Goal: Task Accomplishment & Management: Manage account settings

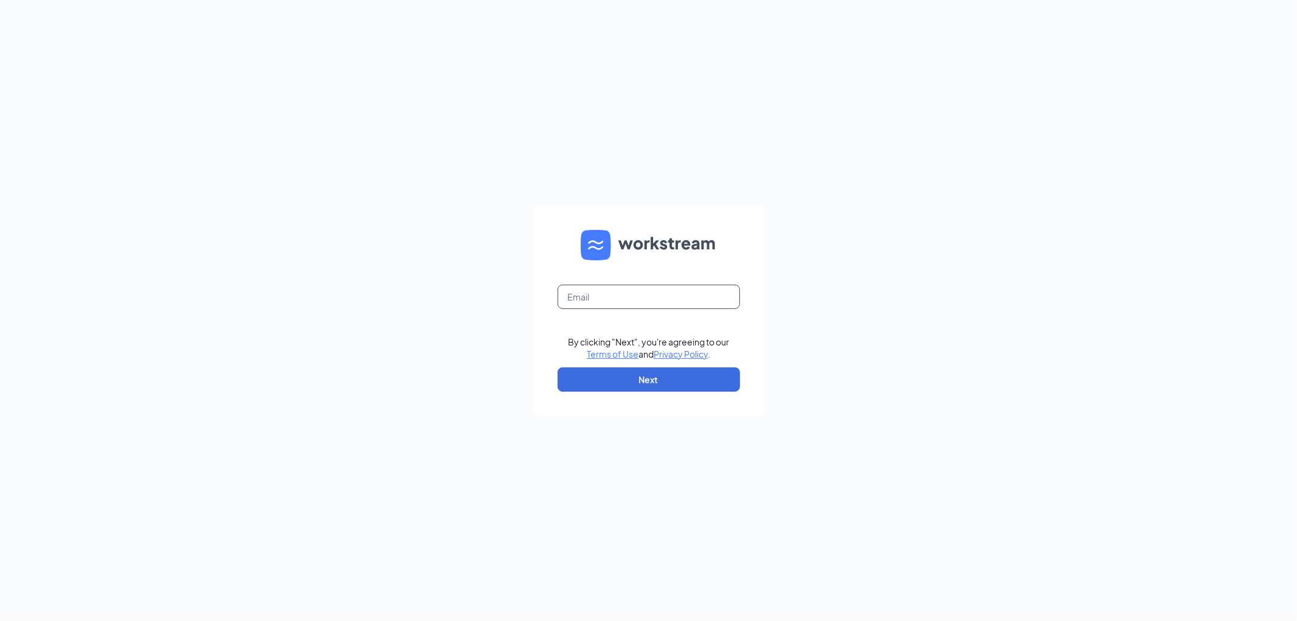
click at [592, 301] on input "text" at bounding box center [649, 297] width 182 height 24
type input "[EMAIL_ADDRESS][DOMAIN_NAME]"
click at [647, 381] on button "Next" at bounding box center [649, 379] width 182 height 24
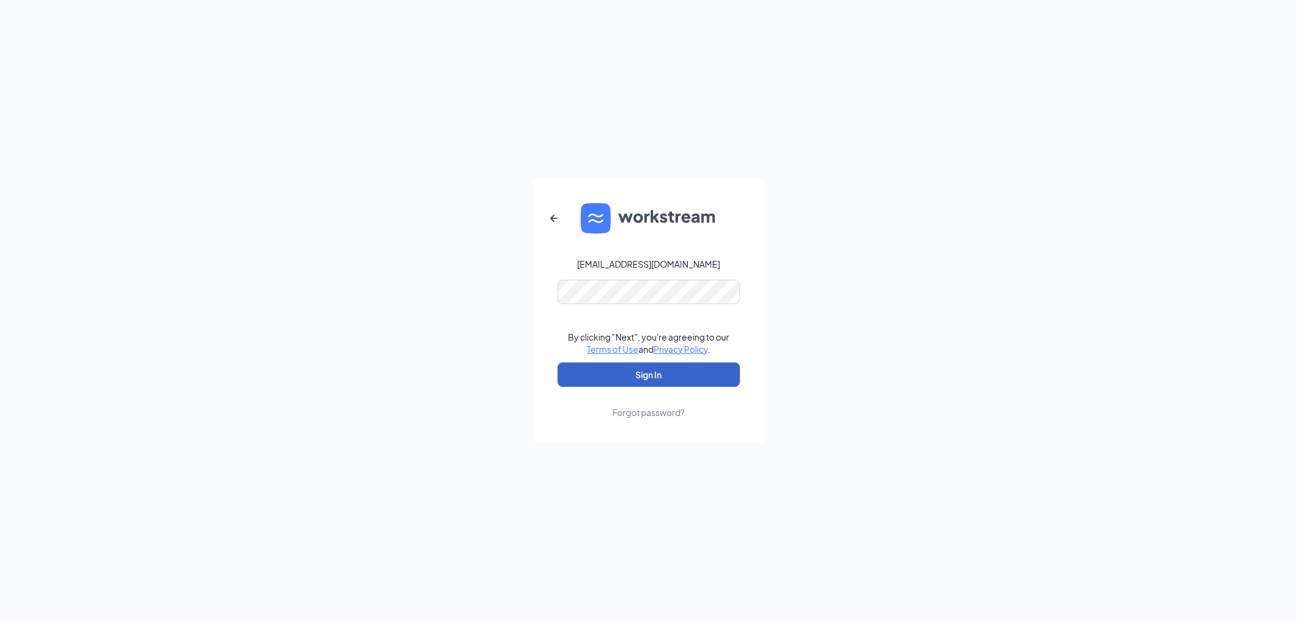
click at [667, 375] on button "Sign In" at bounding box center [649, 374] width 182 height 24
click at [658, 378] on button "Sign In" at bounding box center [649, 374] width 182 height 24
click at [558, 362] on button "Sign In" at bounding box center [649, 374] width 182 height 24
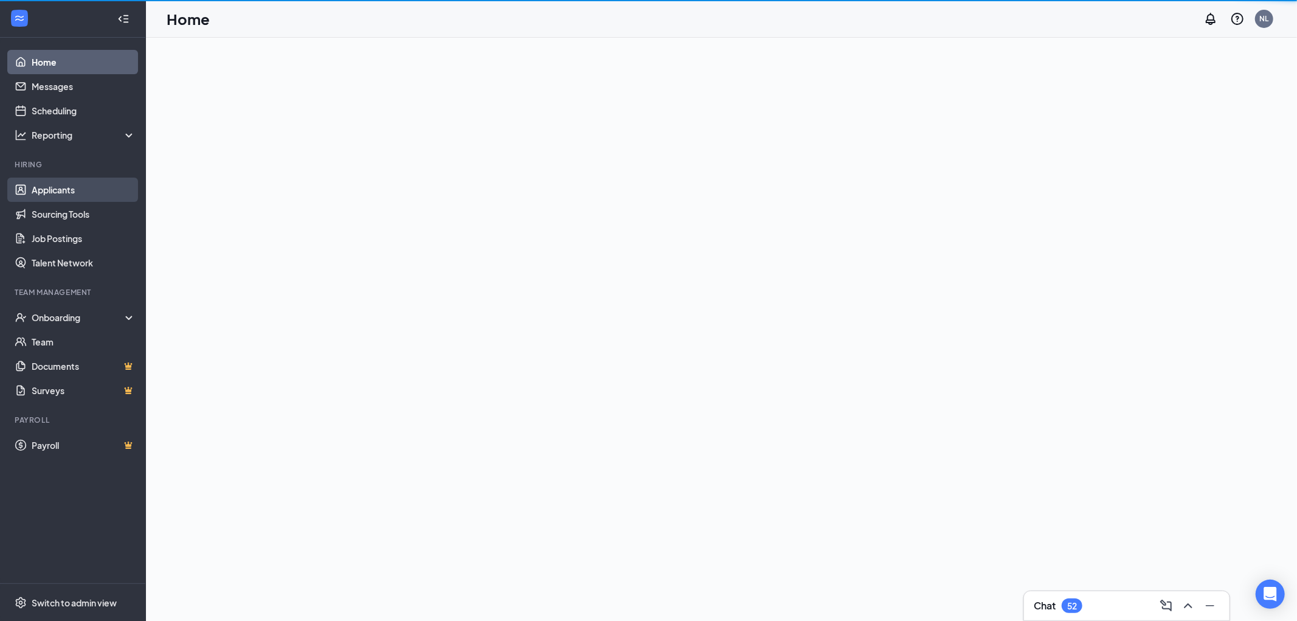
click at [58, 189] on link "Applicants" at bounding box center [84, 190] width 104 height 24
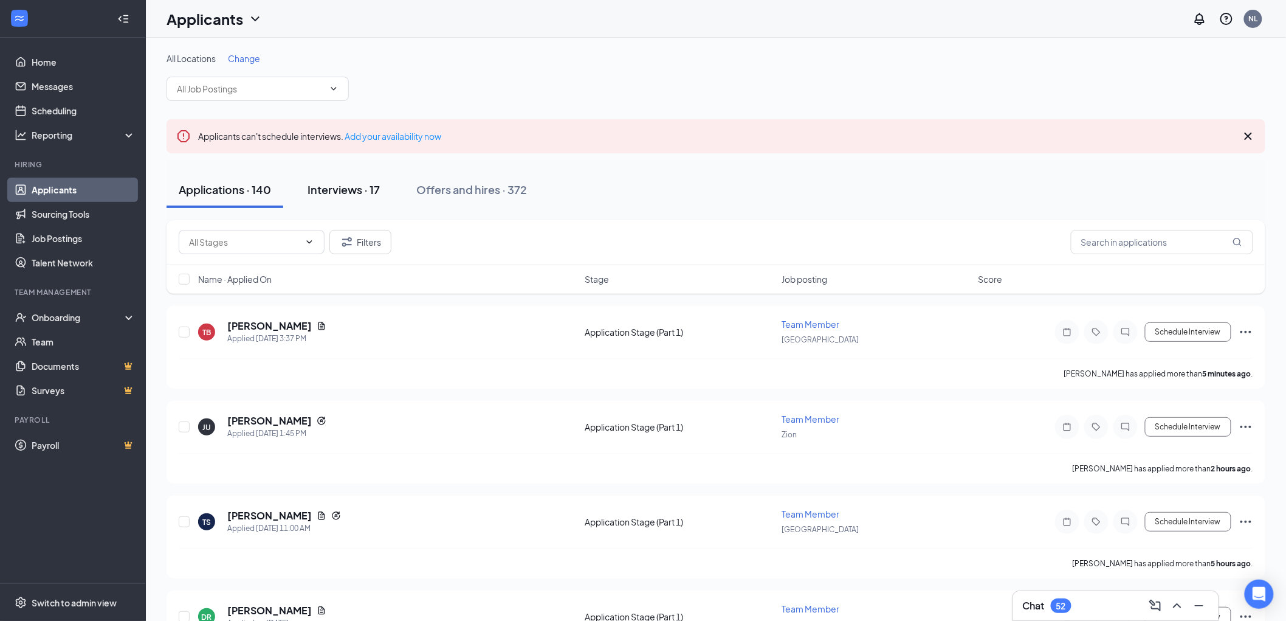
click at [349, 188] on div "Interviews · 17" at bounding box center [344, 189] width 72 height 15
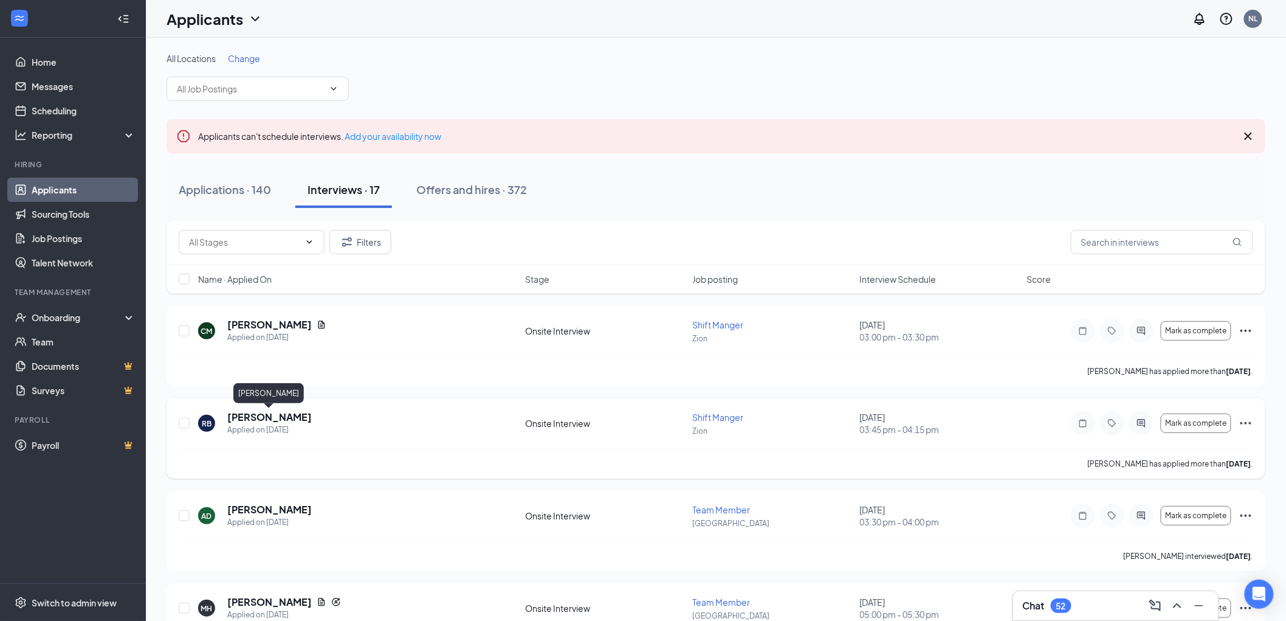
click at [251, 420] on h5 "[PERSON_NAME]" at bounding box center [269, 416] width 85 height 13
click at [205, 423] on div "RB" at bounding box center [207, 423] width 10 height 10
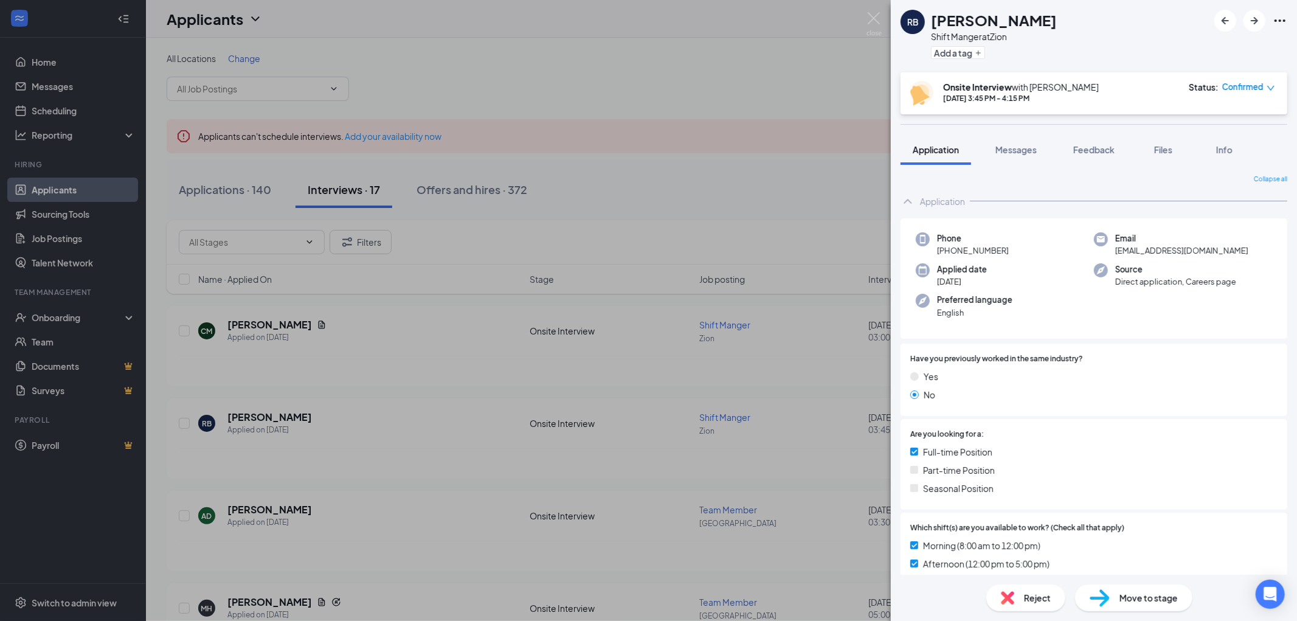
click at [179, 423] on div "RB [PERSON_NAME] Shift Manger at Zion Add a tag Onsite Interview with [PERSON_N…" at bounding box center [648, 310] width 1297 height 621
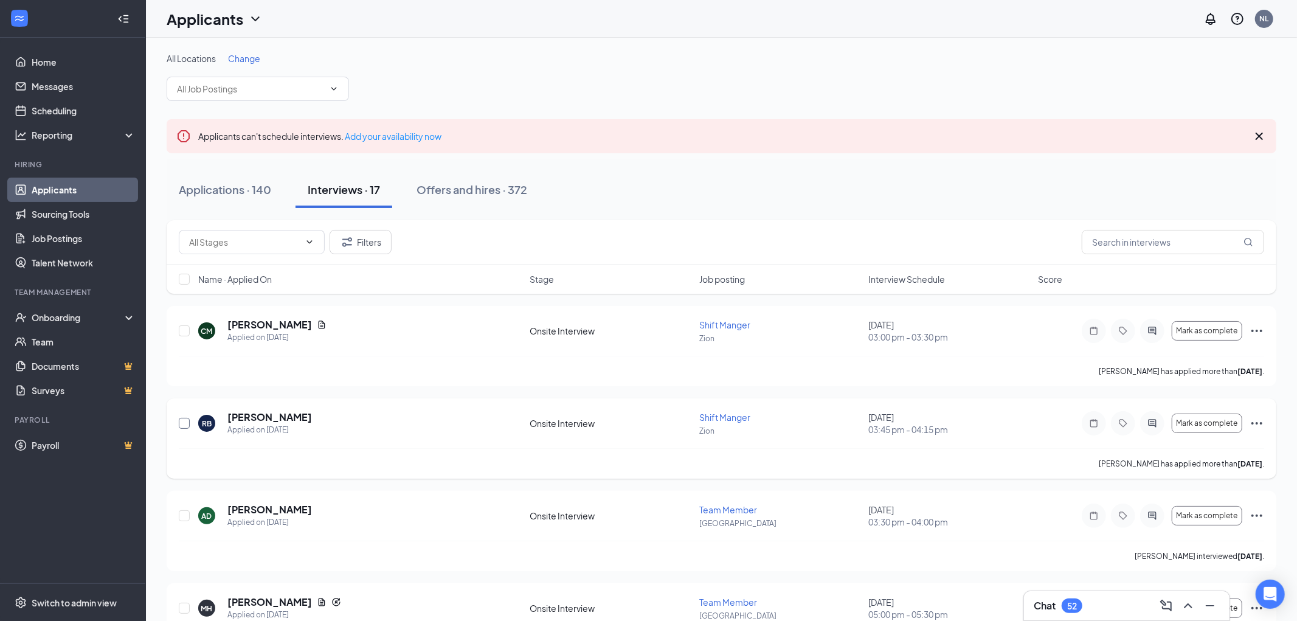
click at [184, 423] on input "checkbox" at bounding box center [184, 423] width 11 height 11
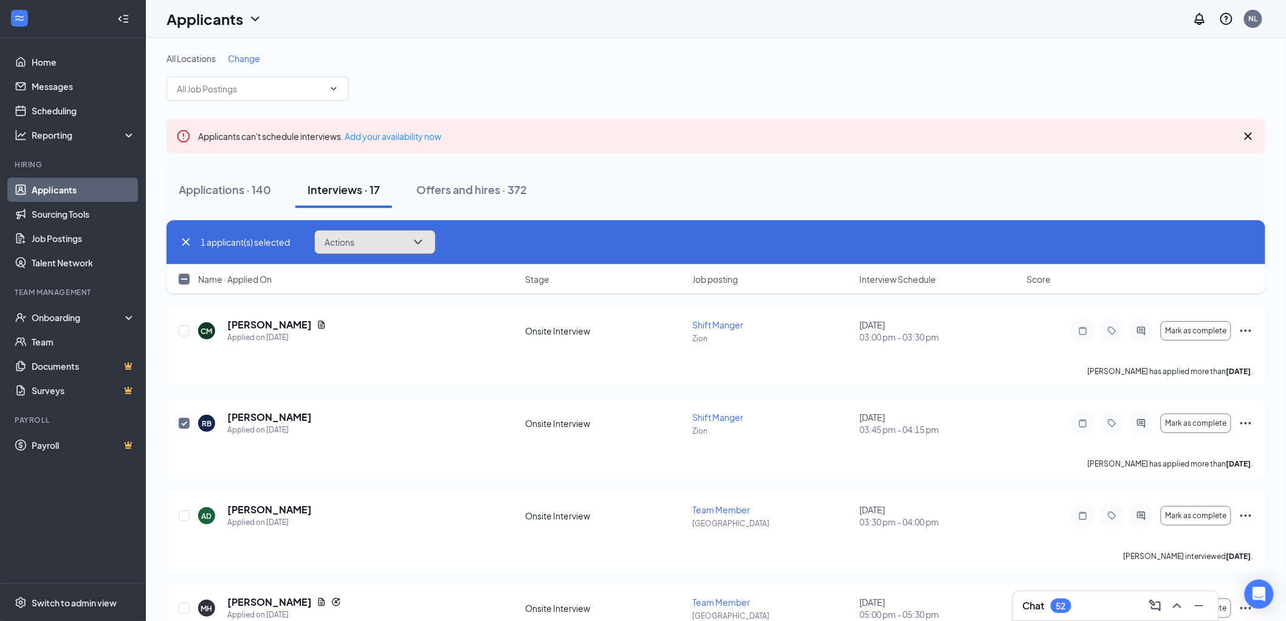
click at [418, 244] on icon "ChevronDown" at bounding box center [418, 242] width 15 height 15
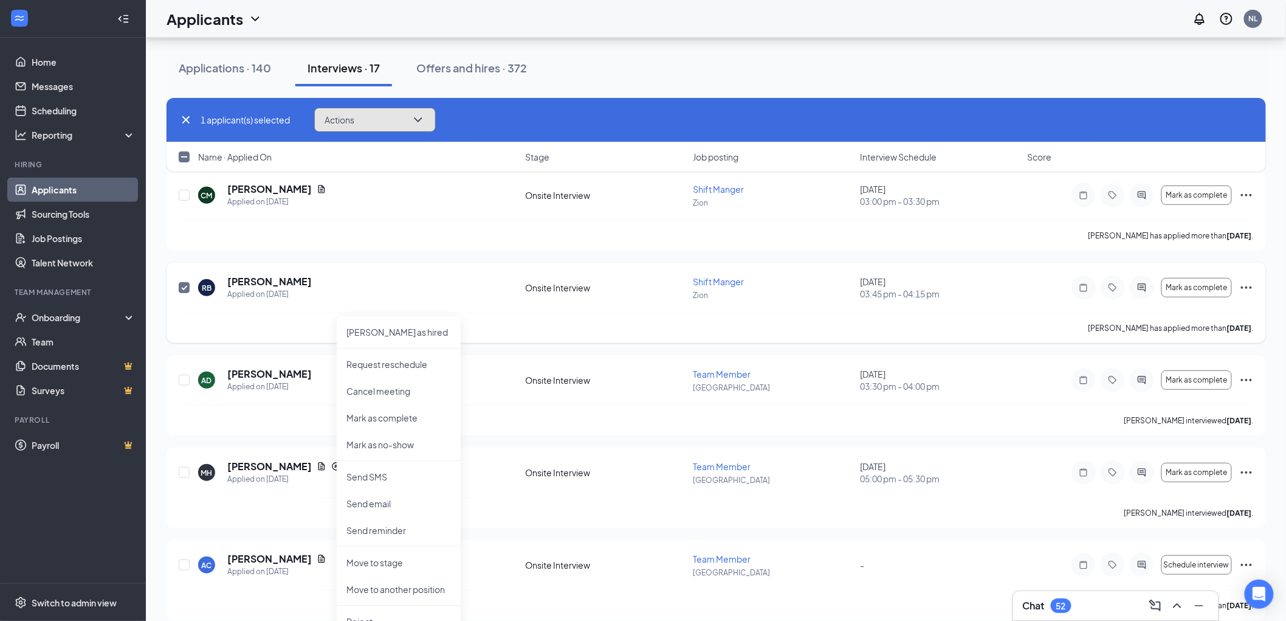
scroll to position [270, 0]
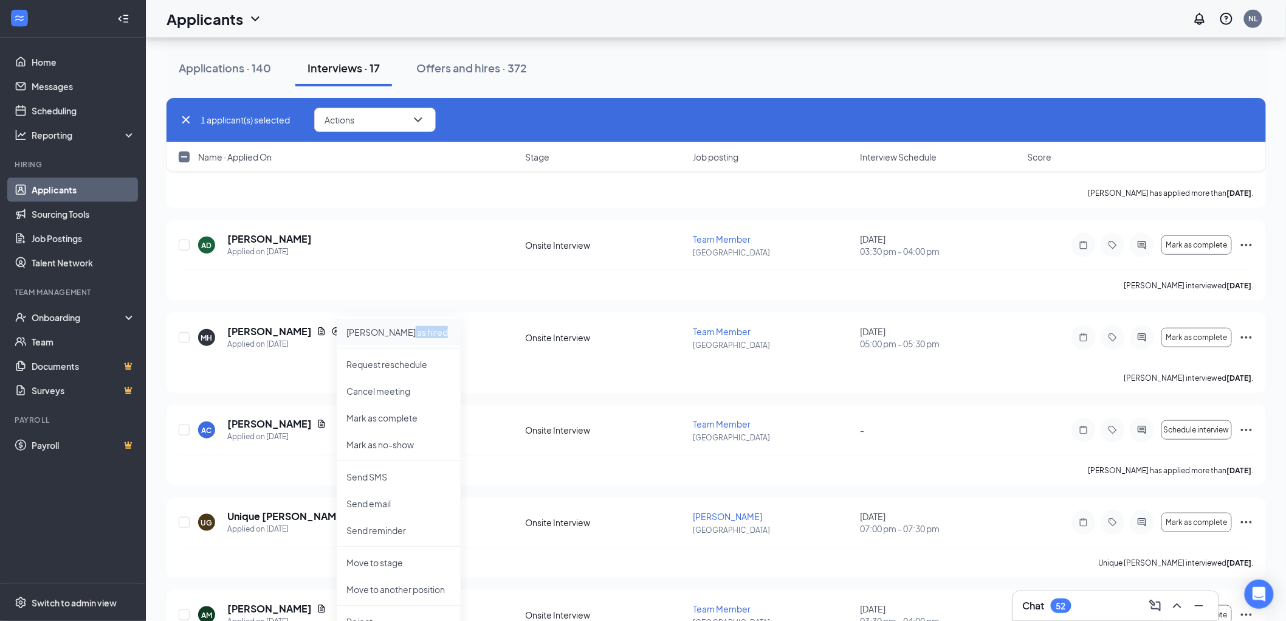
drag, startPoint x: 414, startPoint y: 345, endPoint x: 415, endPoint y: 339, distance: 6.7
click at [415, 339] on ul "[PERSON_NAME] as hired Request reschedule Cancel meeting [PERSON_NAME] as compl…" at bounding box center [399, 533] width 124 height 435
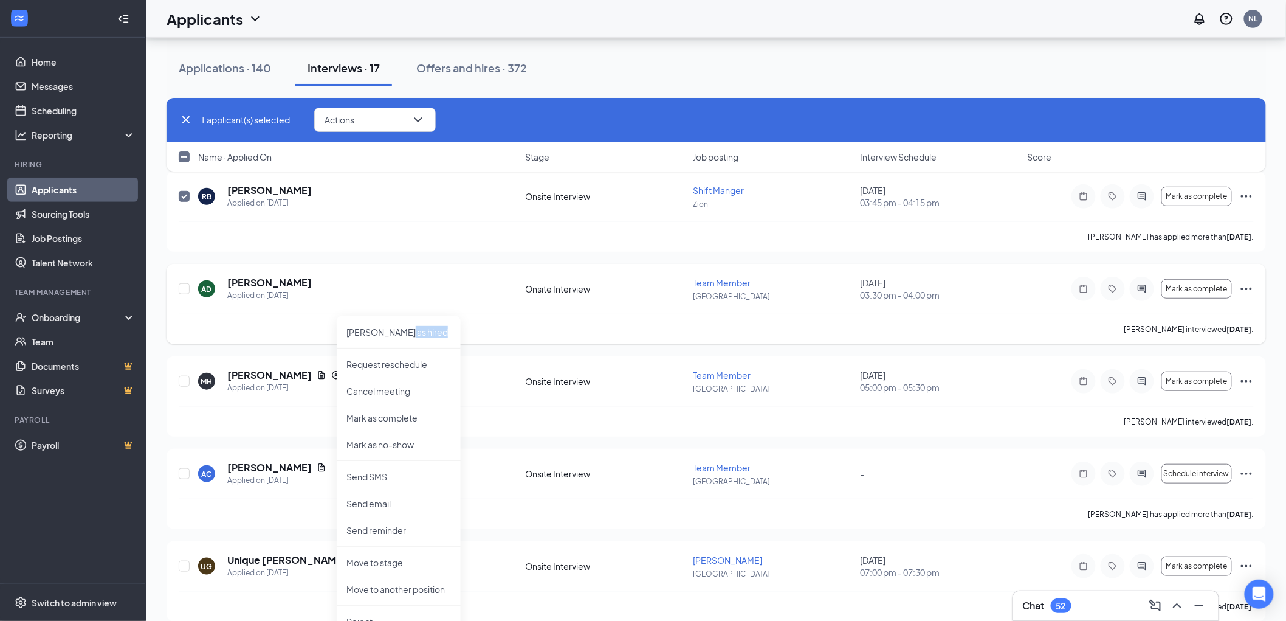
scroll to position [202, 0]
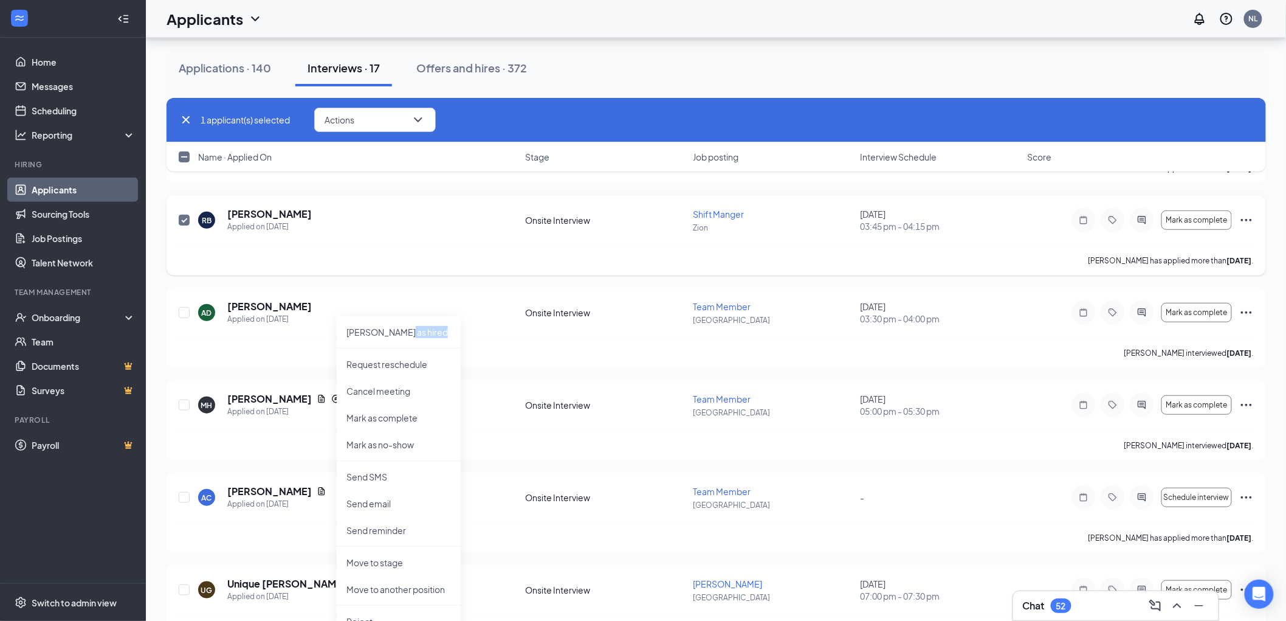
click at [185, 221] on input "checkbox" at bounding box center [184, 220] width 11 height 11
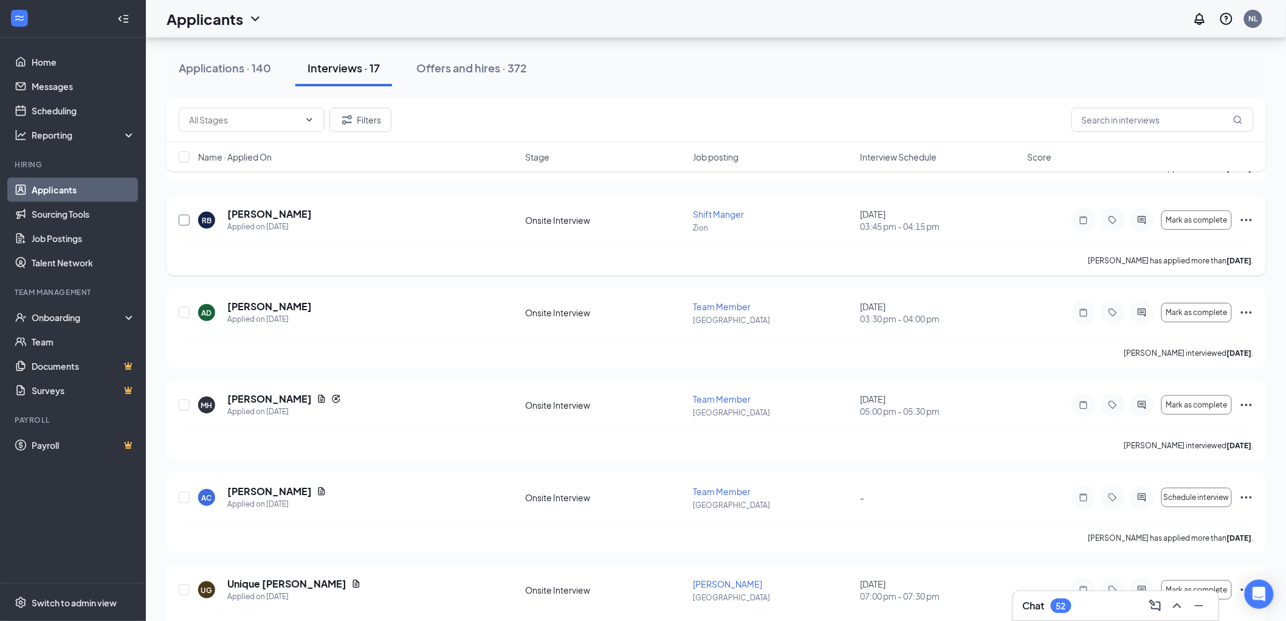
click at [185, 221] on input "checkbox" at bounding box center [184, 220] width 11 height 11
checkbox input "true"
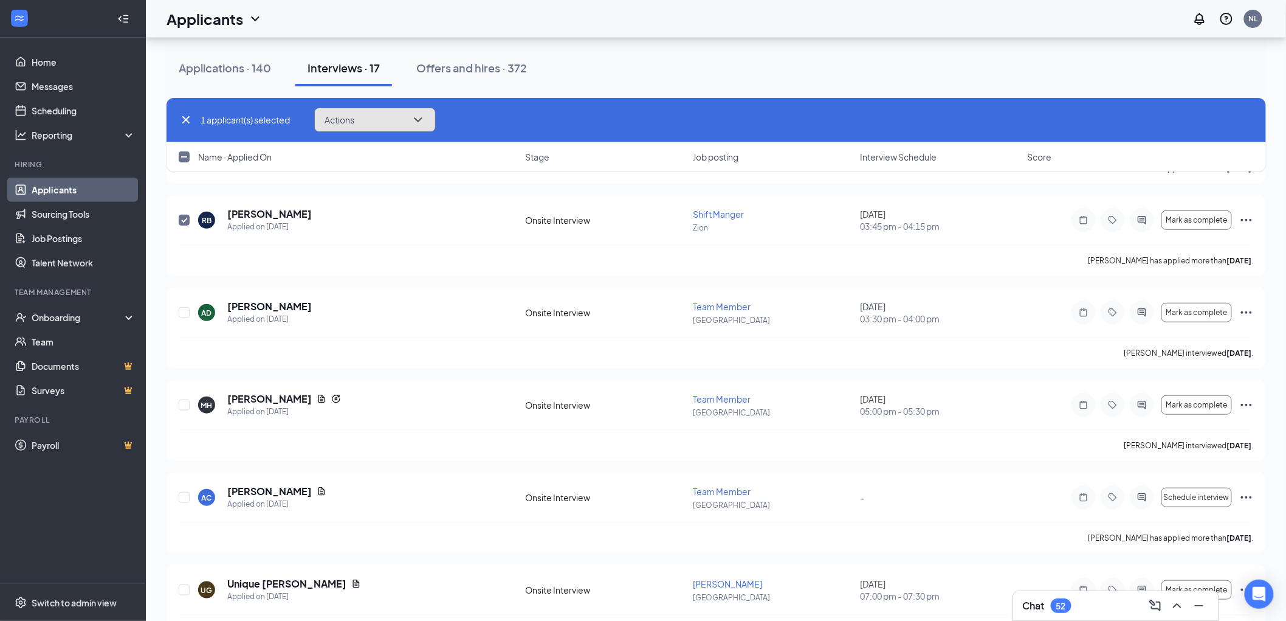
click at [423, 117] on icon "ChevronDown" at bounding box center [418, 119] width 15 height 15
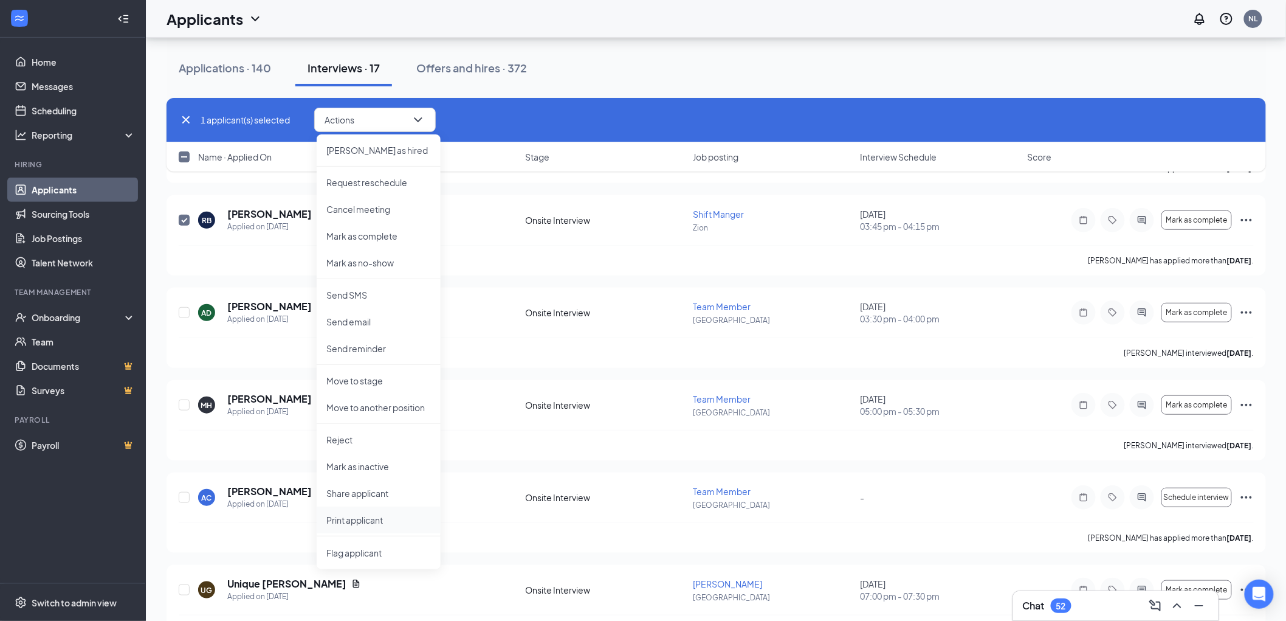
click at [367, 517] on p "Print applicant" at bounding box center [378, 520] width 105 height 12
